Goal: Find specific page/section: Find specific page/section

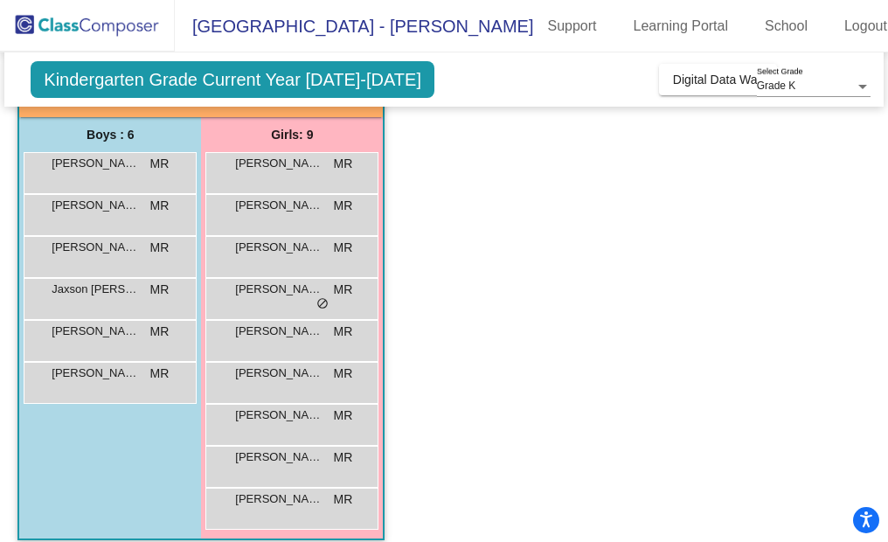
scroll to position [72, 0]
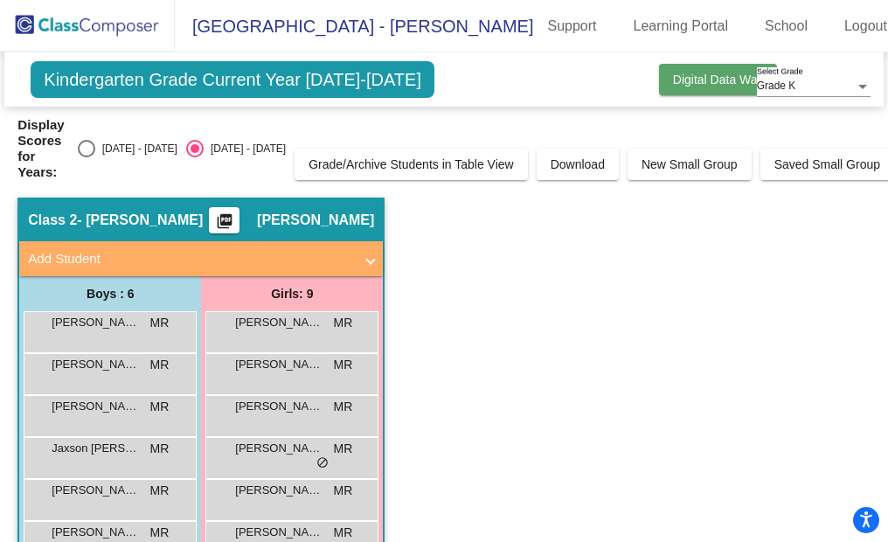
click at [689, 83] on span "Digital Data Wall" at bounding box center [718, 80] width 90 height 14
